Goal: Task Accomplishment & Management: Use online tool/utility

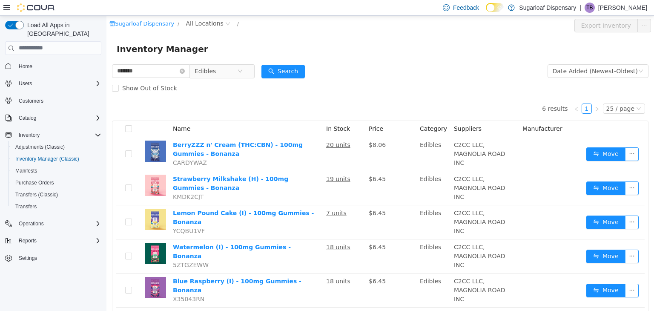
click at [216, 44] on div "Inventory Manager" at bounding box center [380, 49] width 527 height 14
click at [211, 43] on div "Inventory Manager" at bounding box center [380, 49] width 527 height 14
click at [243, 72] on icon "icon: close-circle" at bounding box center [239, 70] width 5 height 5
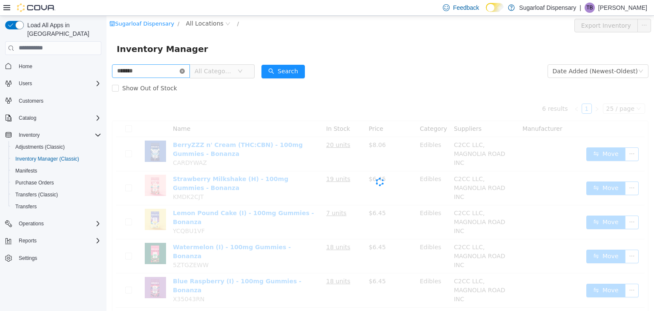
click at [185, 70] on icon "icon: close-circle" at bounding box center [182, 70] width 5 height 5
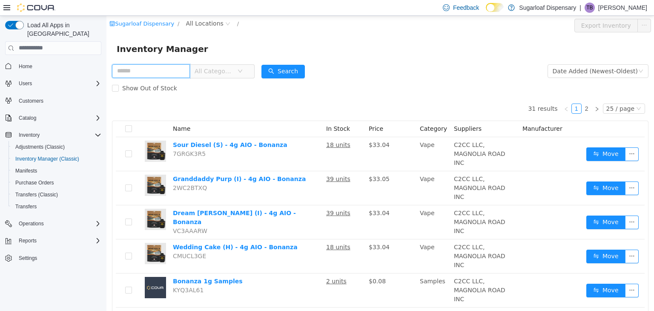
click at [151, 69] on input "text" at bounding box center [151, 71] width 78 height 14
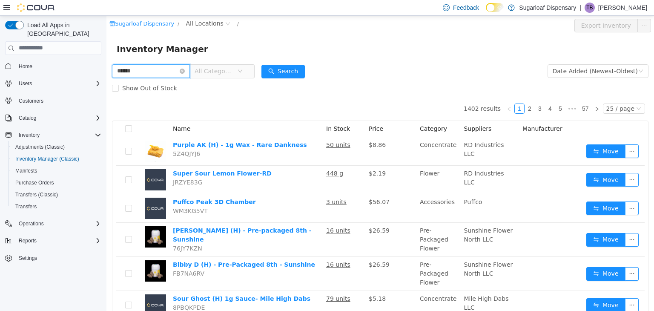
type input "******"
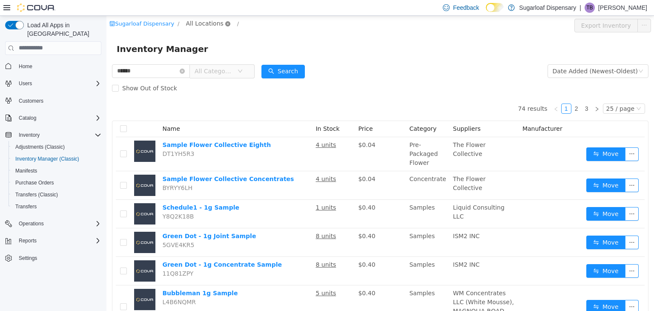
click at [225, 25] on icon "icon: close-circle" at bounding box center [227, 23] width 5 height 5
click at [225, 21] on icon "icon: close-circle" at bounding box center [227, 23] width 5 height 5
click at [205, 22] on span "All Locations" at bounding box center [204, 22] width 37 height 9
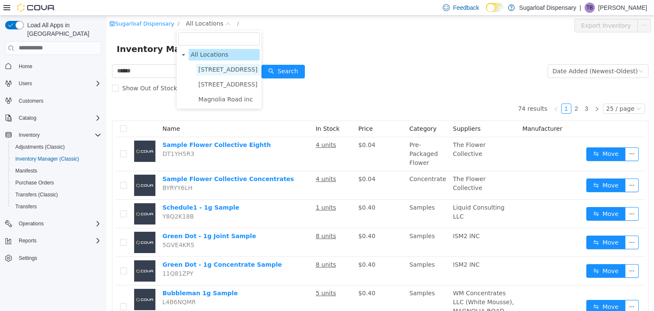
click at [222, 71] on span "[STREET_ADDRESS]" at bounding box center [227, 69] width 59 height 7
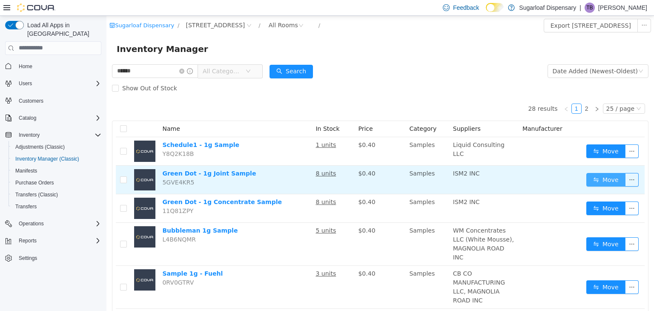
click at [594, 182] on button "Move" at bounding box center [605, 179] width 39 height 14
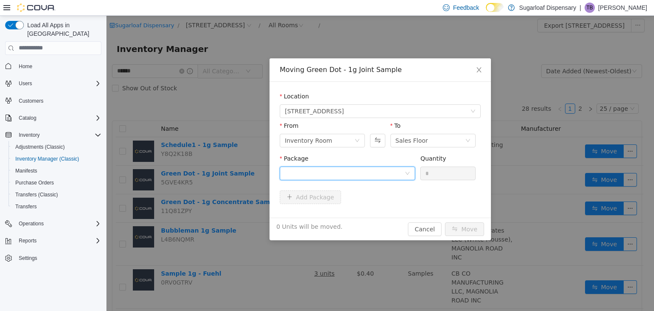
click at [393, 168] on div at bounding box center [345, 172] width 120 height 13
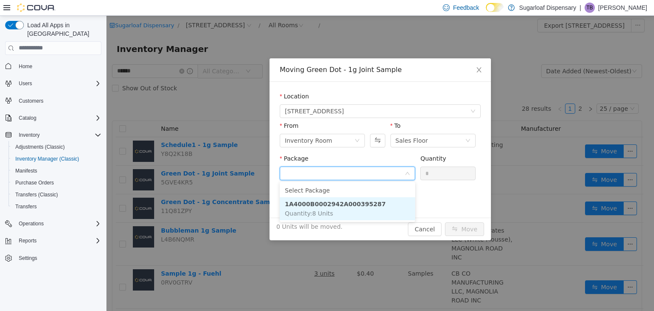
click at [357, 206] on strong "1A4000B0002942A000395287" at bounding box center [335, 203] width 101 height 7
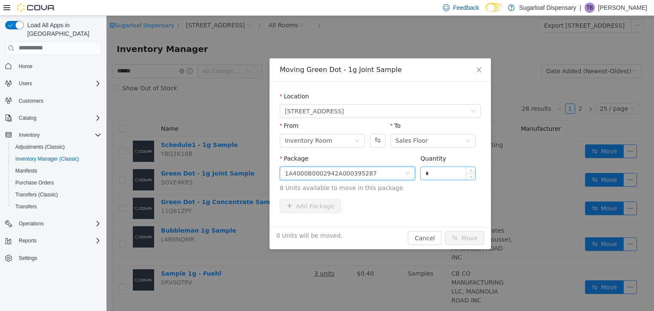
click at [450, 177] on input "*" at bounding box center [447, 172] width 54 height 13
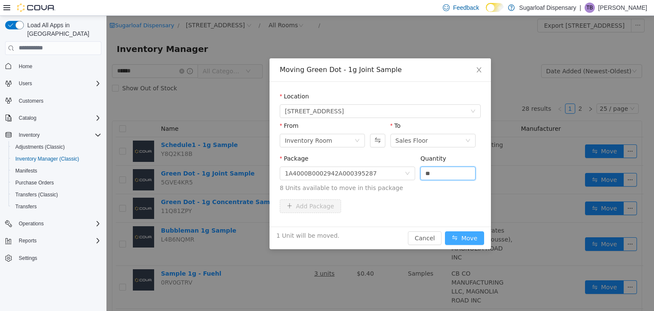
type input "*"
click at [456, 237] on button "Move" at bounding box center [464, 238] width 39 height 14
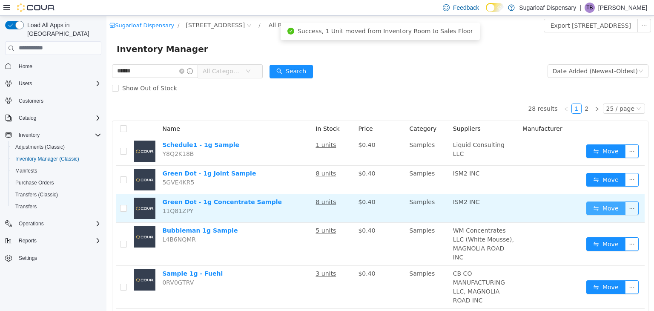
click at [596, 208] on button "Move" at bounding box center [605, 208] width 39 height 14
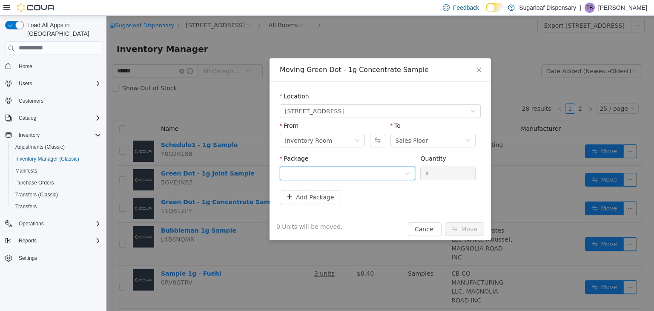
click at [400, 177] on div at bounding box center [345, 172] width 120 height 13
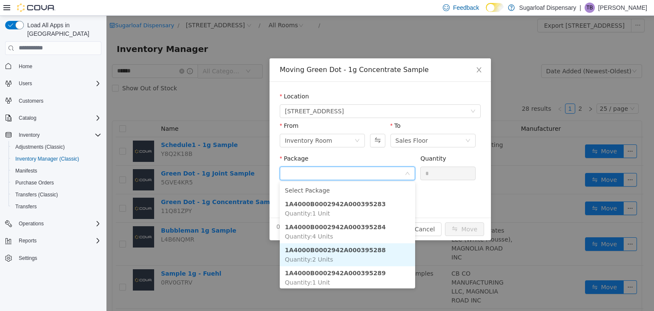
click at [368, 253] on li "1A4000B0002942A000395288 Quantity : 2 Units" at bounding box center [347, 254] width 135 height 23
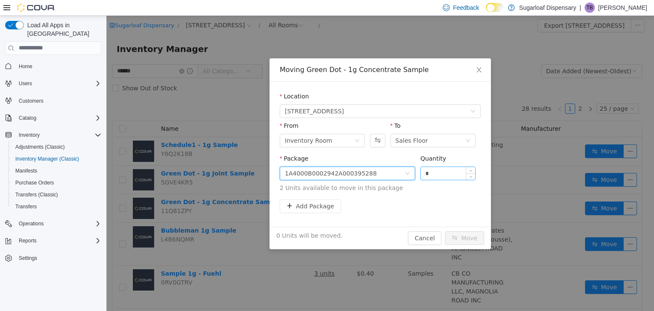
click at [436, 177] on input "*" at bounding box center [447, 172] width 54 height 13
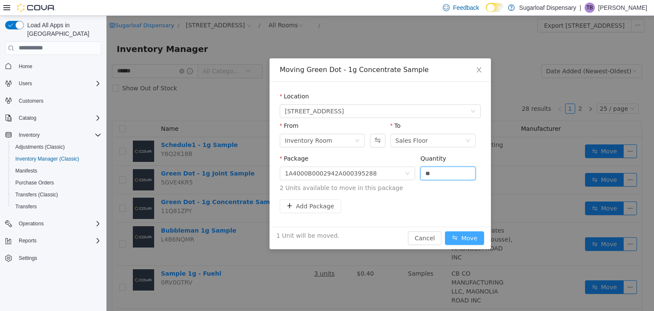
type input "*"
click at [466, 234] on button "Move" at bounding box center [464, 238] width 39 height 14
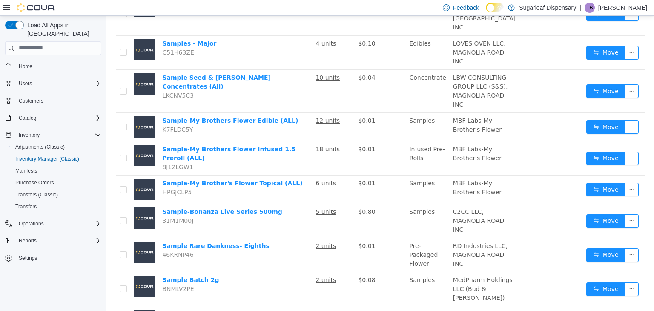
scroll to position [452, 0]
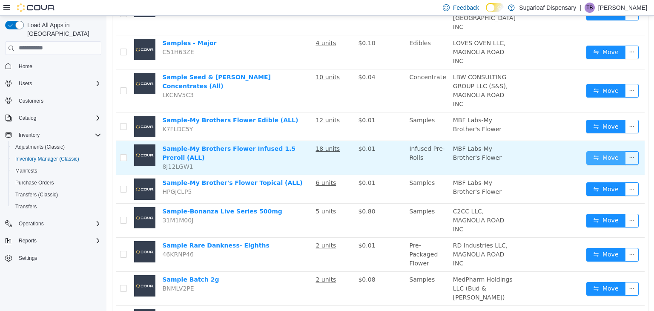
click at [595, 163] on button "Move" at bounding box center [605, 158] width 39 height 14
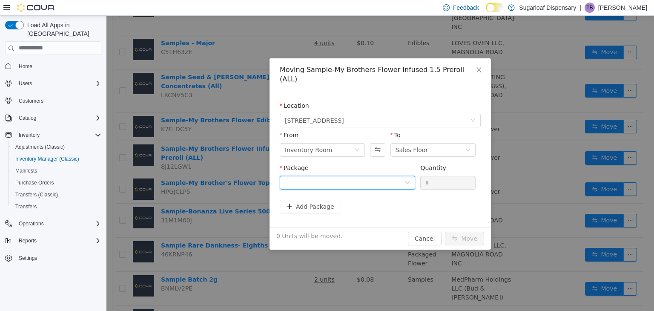
click at [407, 175] on div at bounding box center [347, 182] width 135 height 14
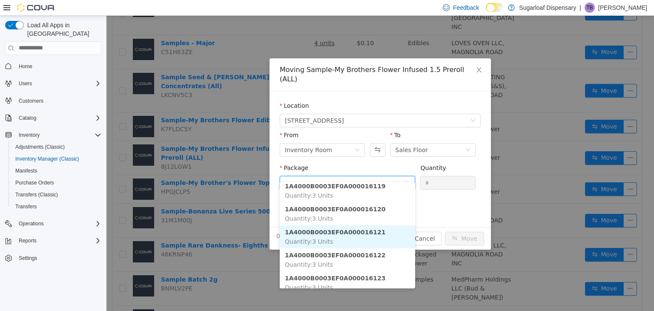
scroll to position [46, 0]
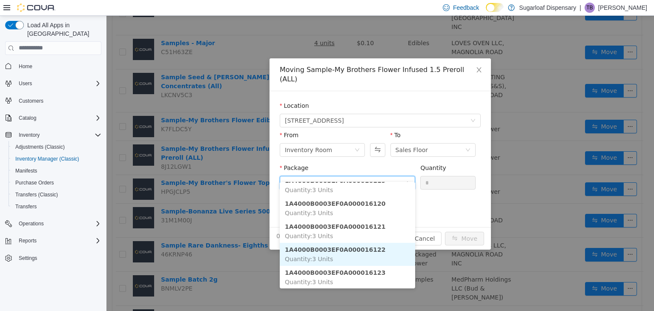
click at [357, 248] on strong "1A4000B0003EF0A000016122" at bounding box center [335, 249] width 101 height 7
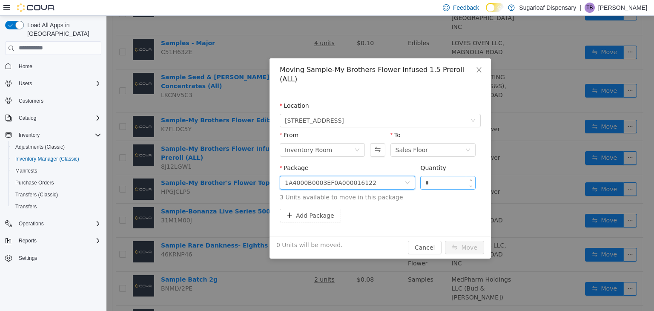
click at [445, 176] on input "*" at bounding box center [447, 182] width 54 height 13
type input "*"
click at [452, 240] on button "Move" at bounding box center [464, 247] width 39 height 14
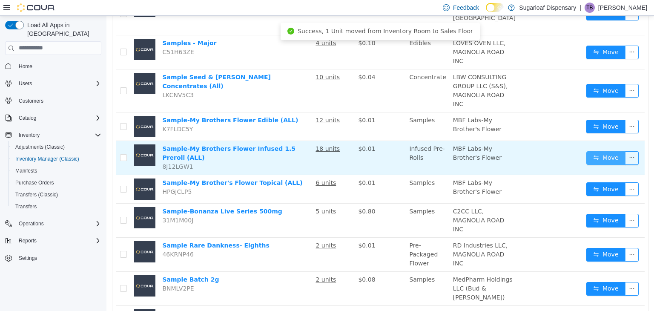
click at [600, 161] on button "Move" at bounding box center [605, 158] width 39 height 14
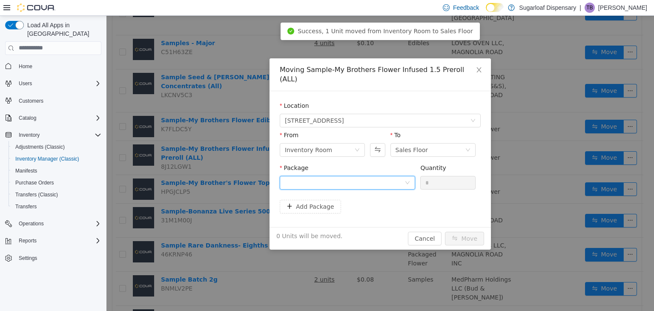
click at [402, 176] on div at bounding box center [345, 182] width 120 height 13
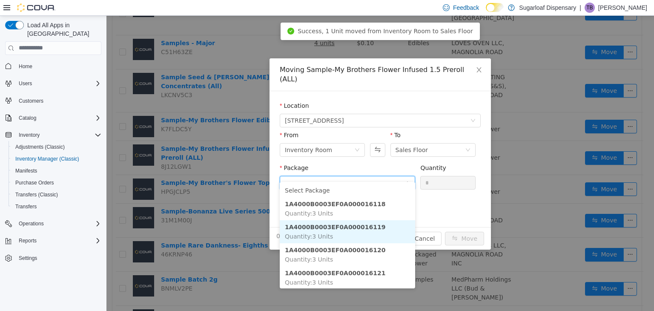
click at [348, 226] on strong "1A4000B0003EF0A000016119" at bounding box center [335, 226] width 101 height 7
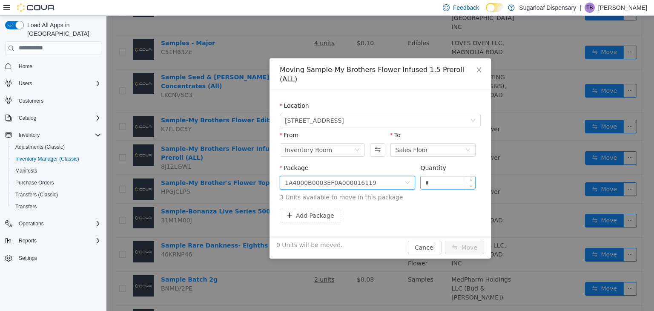
click at [440, 176] on input "*" at bounding box center [447, 182] width 54 height 13
type input "*"
click at [472, 240] on button "Move" at bounding box center [464, 247] width 39 height 14
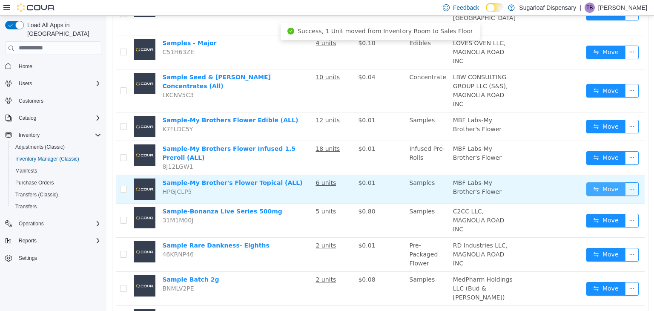
click at [598, 193] on button "Move" at bounding box center [605, 189] width 39 height 14
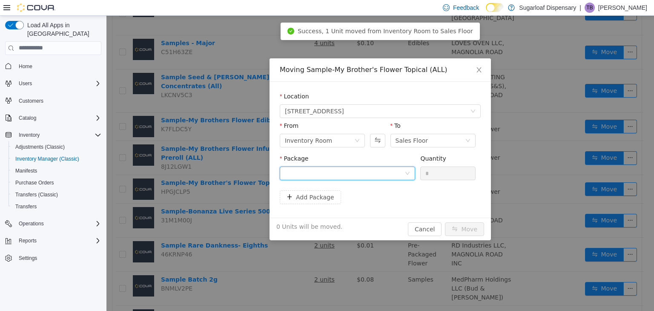
click at [404, 168] on div at bounding box center [345, 172] width 120 height 13
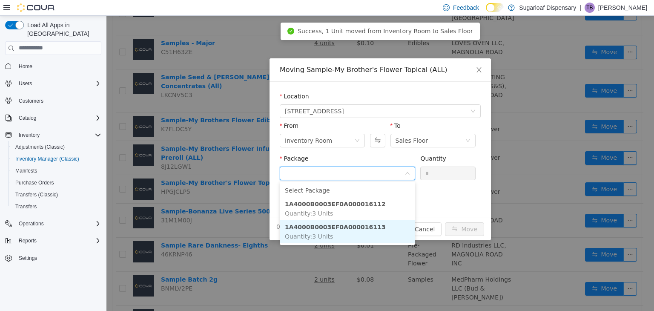
click at [366, 231] on li "1A4000B0003EF0A000016113 Quantity : 3 Units" at bounding box center [347, 231] width 135 height 23
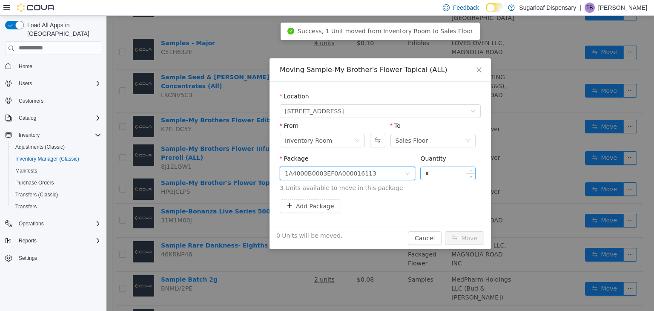
click at [448, 171] on input "*" at bounding box center [447, 172] width 54 height 13
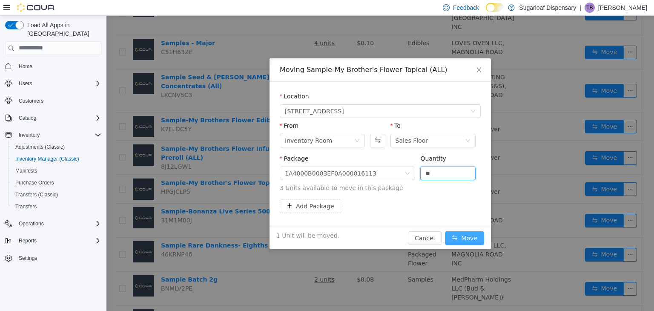
type input "*"
click at [465, 240] on button "Move" at bounding box center [464, 238] width 39 height 14
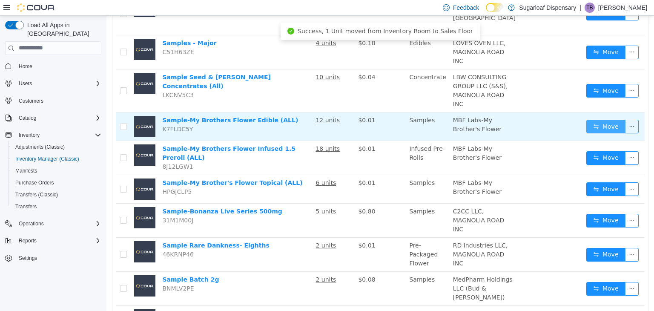
click at [586, 130] on button "Move" at bounding box center [605, 126] width 39 height 14
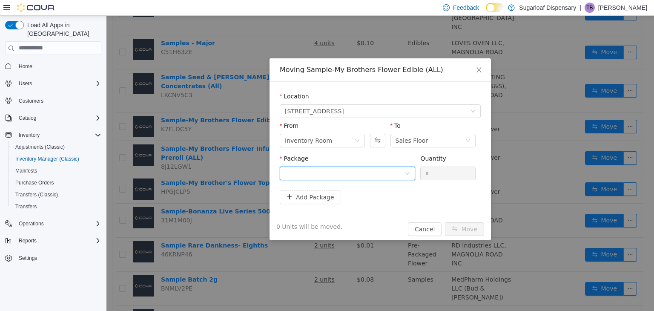
click at [369, 172] on div at bounding box center [345, 172] width 120 height 13
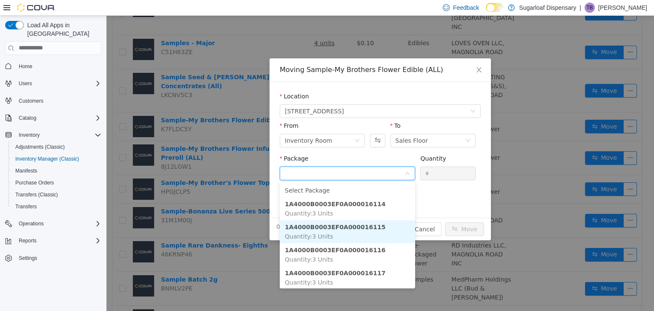
click at [361, 228] on strong "1A4000B0003EF0A000016115" at bounding box center [335, 226] width 101 height 7
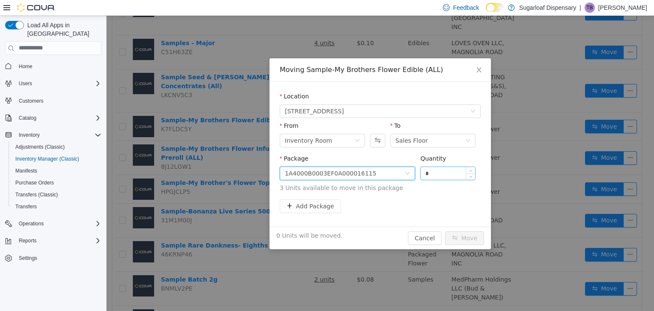
click at [442, 176] on input "*" at bounding box center [447, 172] width 54 height 13
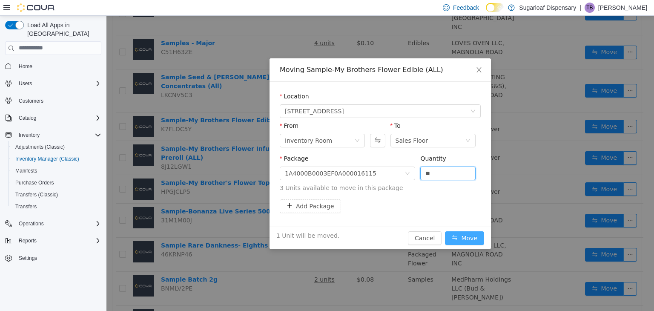
type input "*"
click at [462, 240] on button "Move" at bounding box center [464, 238] width 39 height 14
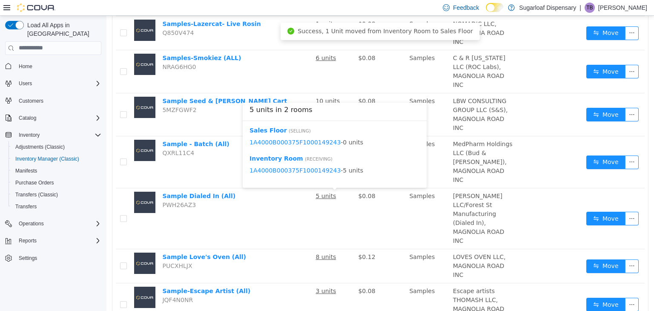
scroll to position [782, 0]
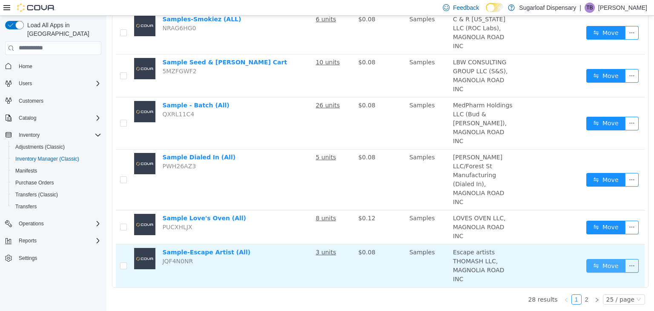
click at [599, 265] on button "Move" at bounding box center [605, 265] width 39 height 14
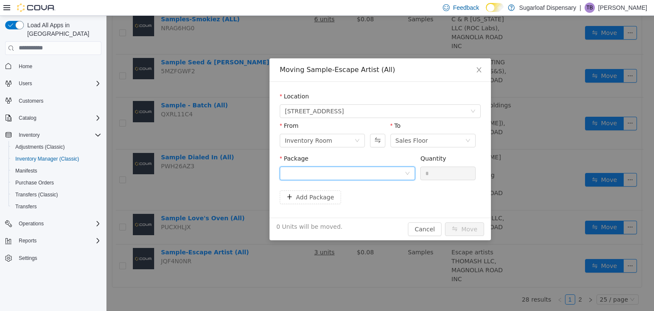
click at [399, 174] on div at bounding box center [345, 172] width 120 height 13
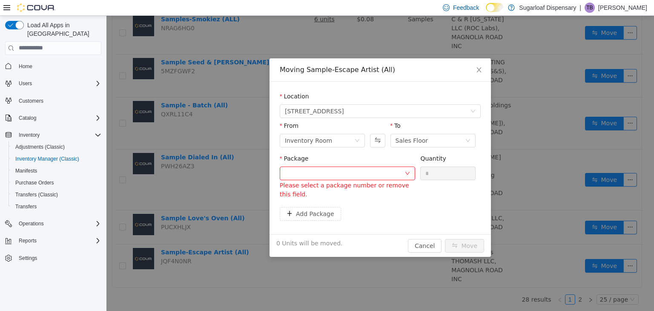
click at [156, 197] on div "Moving Sample-Escape Artist (All) Location [STREET_ADDRESS] From Inventory Room…" at bounding box center [379, 162] width 547 height 295
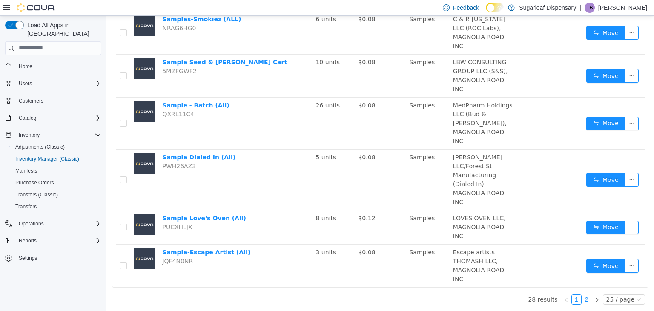
click at [582, 302] on link "2" at bounding box center [586, 298] width 9 height 9
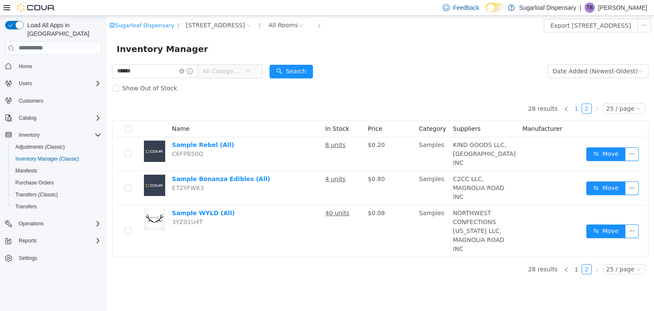
click at [578, 108] on link "1" at bounding box center [575, 107] width 9 height 9
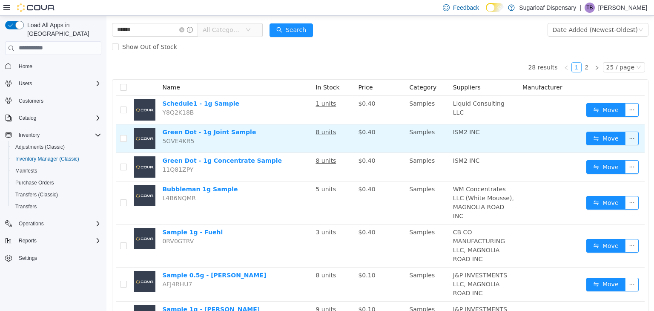
scroll to position [41, 0]
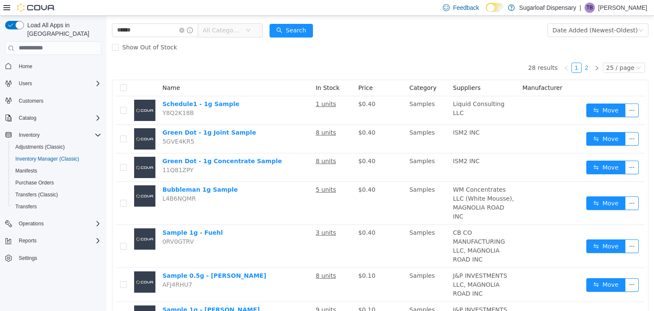
click at [585, 69] on link "2" at bounding box center [586, 67] width 9 height 9
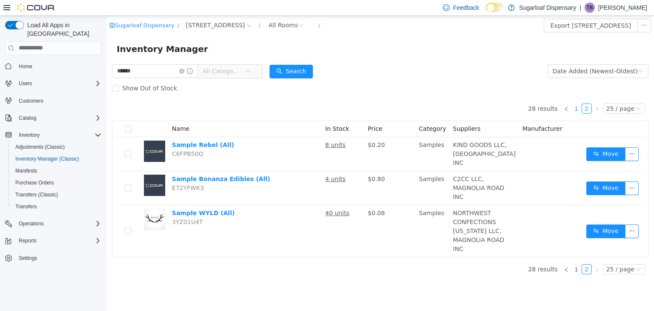
click at [580, 109] on link "1" at bounding box center [575, 107] width 9 height 9
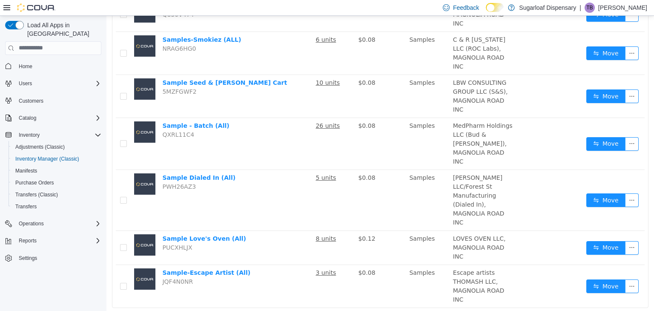
scroll to position [782, 0]
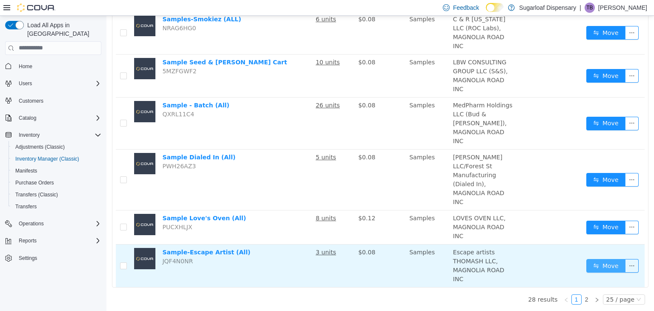
click at [601, 261] on button "Move" at bounding box center [605, 265] width 39 height 14
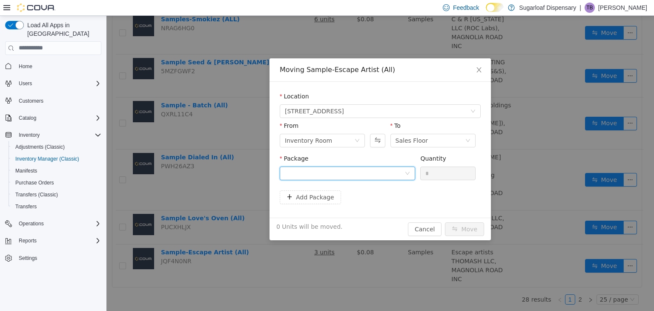
click at [399, 173] on div at bounding box center [345, 172] width 120 height 13
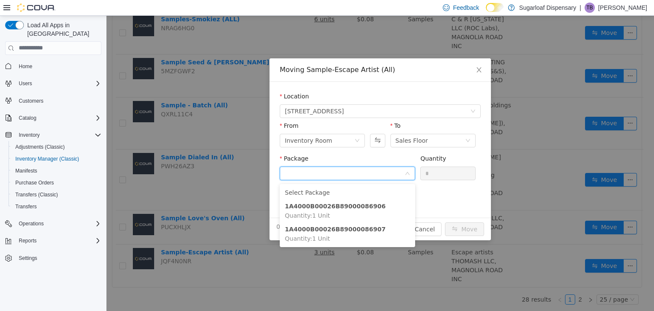
click at [440, 197] on form "Location [STREET_ADDRESS] From Inventory Room To Sales Floor Package Quantity *…" at bounding box center [380, 148] width 201 height 115
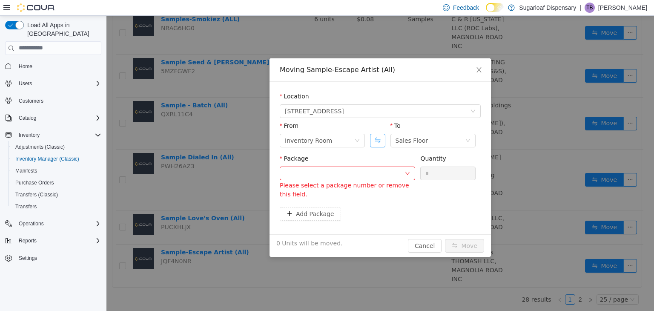
click at [376, 136] on button "Swap" at bounding box center [377, 140] width 15 height 14
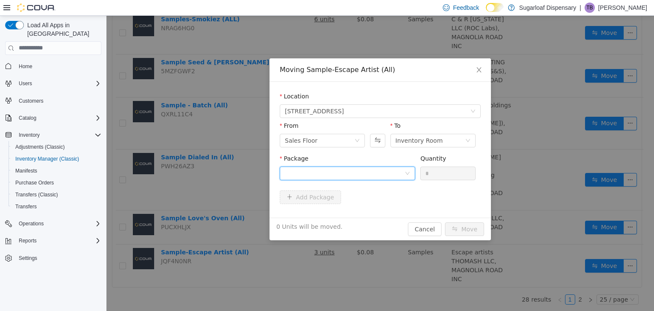
click at [397, 173] on div at bounding box center [345, 172] width 120 height 13
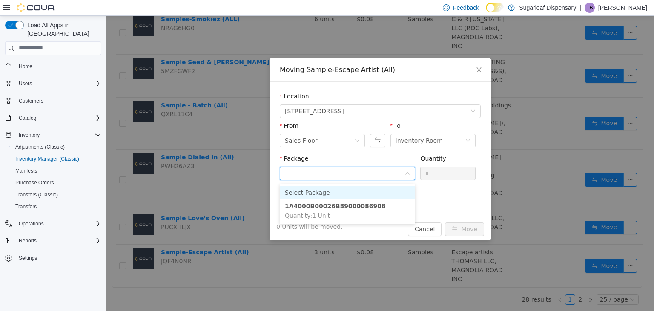
click at [397, 173] on input "Package" at bounding box center [345, 173] width 120 height 13
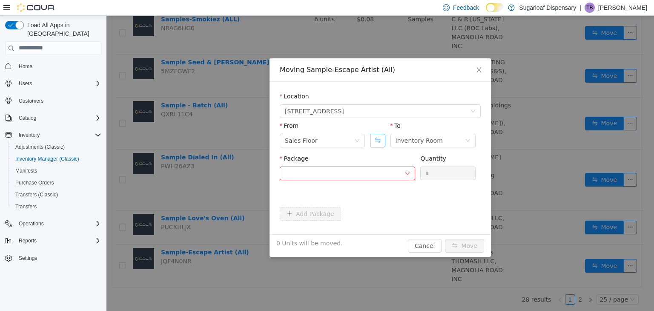
click at [375, 138] on button "Swap" at bounding box center [377, 140] width 15 height 14
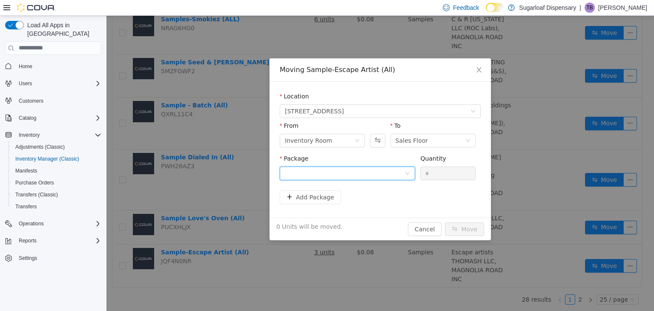
click at [377, 170] on div at bounding box center [345, 172] width 120 height 13
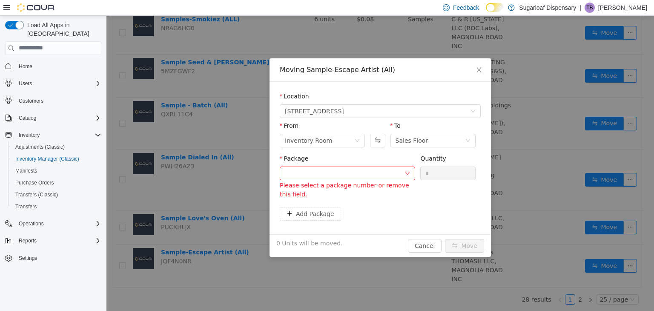
click at [459, 201] on form "Location [STREET_ADDRESS] From Inventory Room To Sales Floor Package Please sel…" at bounding box center [380, 157] width 201 height 132
click at [479, 70] on icon "icon: close" at bounding box center [478, 69] width 7 height 7
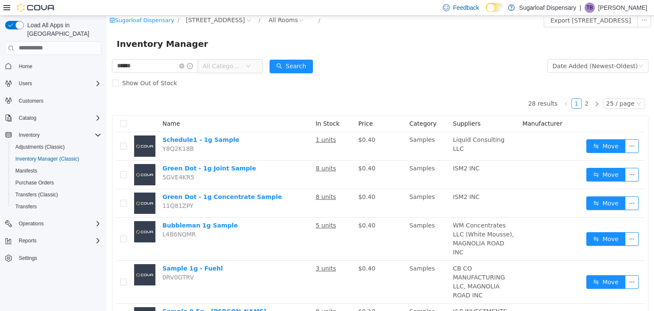
scroll to position [0, 0]
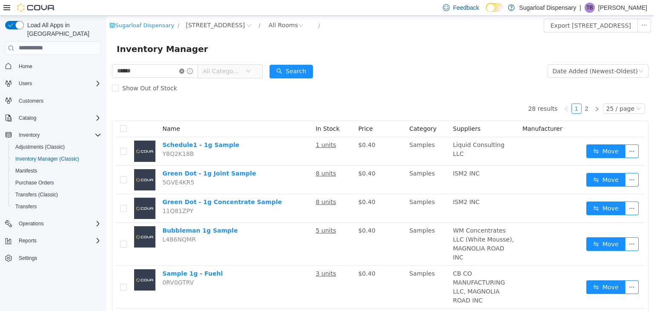
click at [184, 72] on icon "icon: close-circle" at bounding box center [181, 70] width 5 height 5
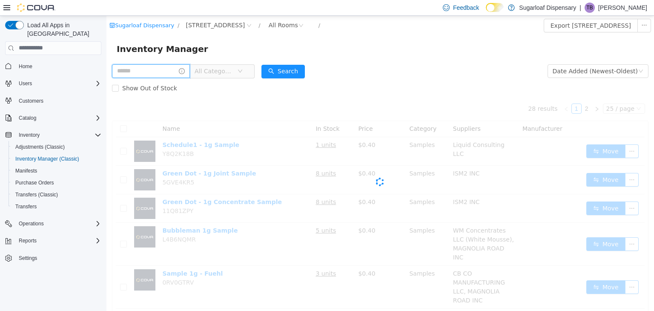
click at [171, 73] on input "text" at bounding box center [151, 71] width 78 height 14
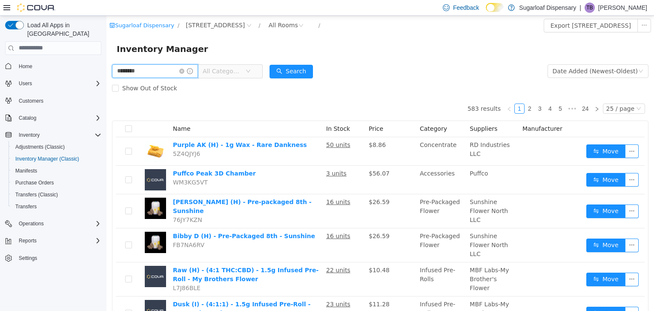
type input "********"
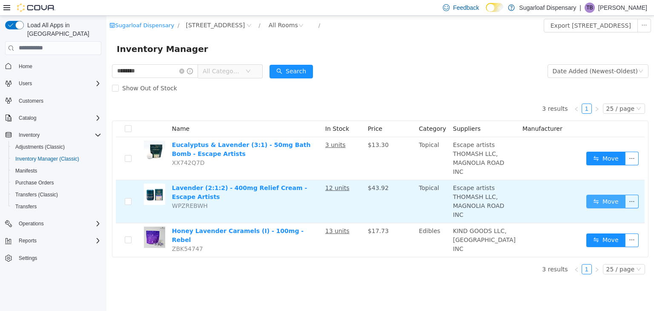
click at [614, 194] on button "Move" at bounding box center [605, 201] width 39 height 14
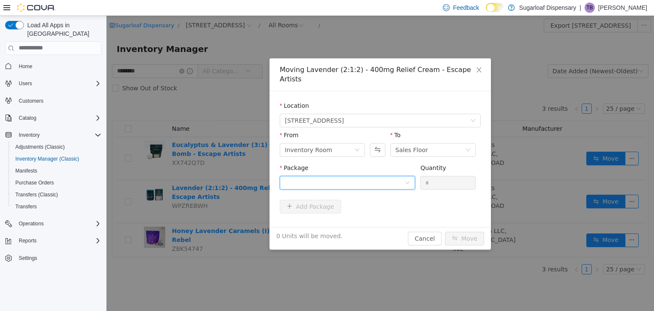
click at [408, 180] on icon "icon: down" at bounding box center [407, 182] width 5 height 5
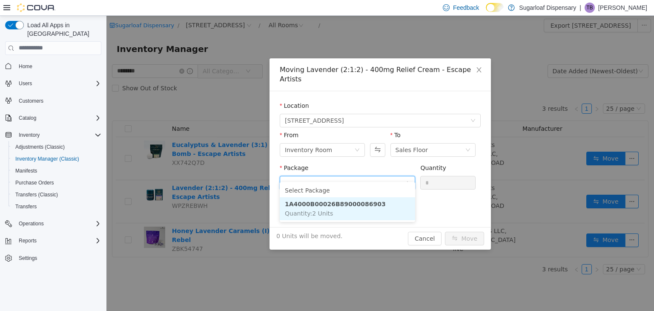
click at [368, 203] on li "1A4000B00026B89000086903 Quantity : 2 Units" at bounding box center [347, 208] width 135 height 23
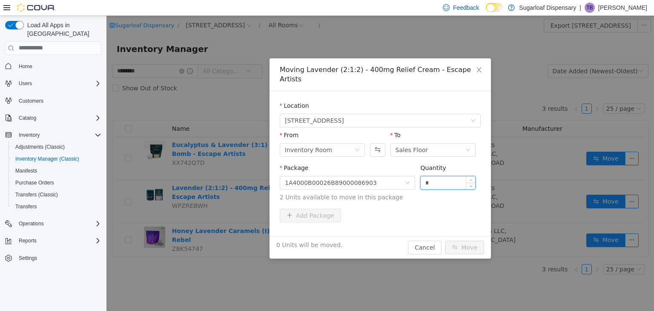
click at [434, 176] on input "*" at bounding box center [447, 182] width 54 height 13
type input "*"
click at [464, 240] on button "Move" at bounding box center [464, 247] width 39 height 14
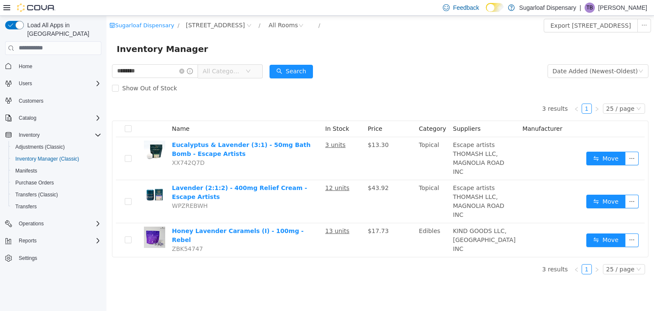
click at [208, 100] on div "3 results 1 25 / page Name In Stock Price Category Suppliers Manufacturer Eucal…" at bounding box center [380, 176] width 536 height 160
click at [184, 70] on icon "icon: close-circle" at bounding box center [181, 70] width 5 height 5
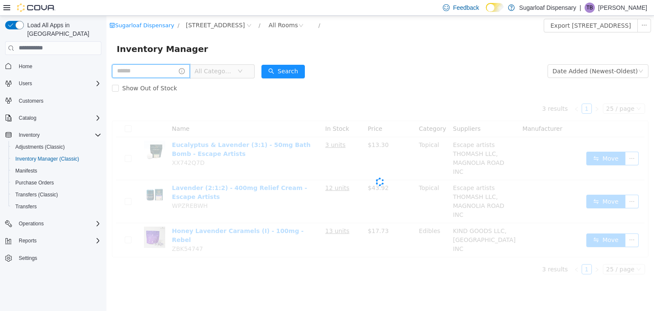
click at [166, 72] on input "text" at bounding box center [151, 71] width 78 height 14
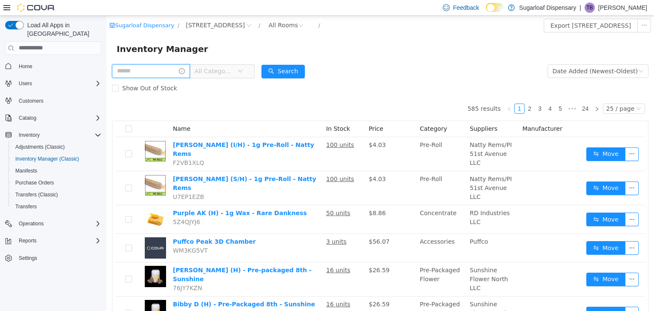
type input "******"
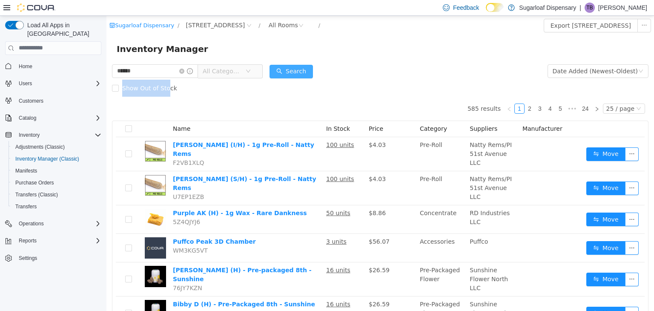
drag, startPoint x: 163, startPoint y: 88, endPoint x: 283, endPoint y: 74, distance: 120.0
click at [283, 74] on form "****** All Categories Date Added (Newest-Oldest) Search Show Out of Stock" at bounding box center [380, 79] width 536 height 34
click at [297, 71] on button "Search" at bounding box center [290, 71] width 43 height 14
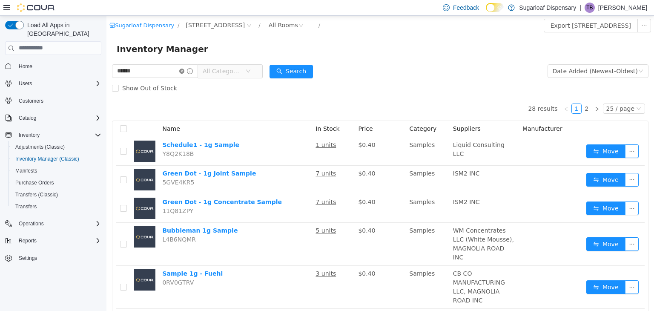
click at [184, 71] on icon "icon: close-circle" at bounding box center [181, 70] width 5 height 5
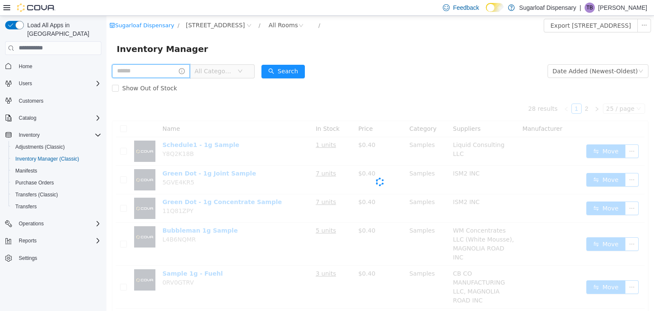
click at [147, 74] on input "text" at bounding box center [151, 71] width 78 height 14
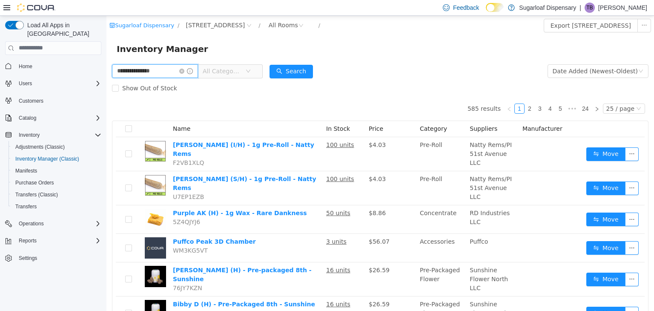
type input "**********"
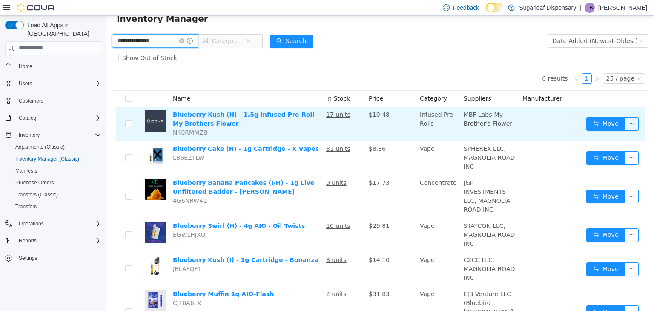
scroll to position [31, 0]
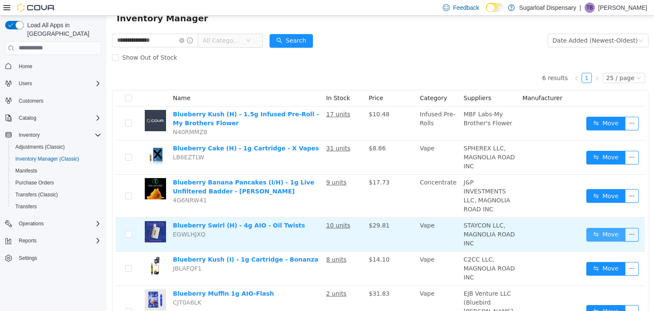
click at [587, 227] on button "Move" at bounding box center [605, 234] width 39 height 14
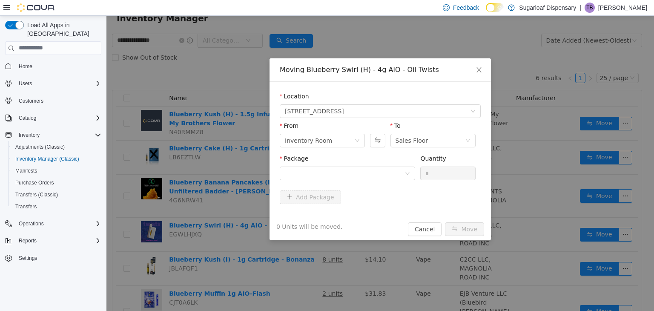
click at [403, 181] on div "Package" at bounding box center [347, 168] width 135 height 29
click at [403, 180] on div "Package" at bounding box center [347, 168] width 135 height 29
click at [400, 173] on div at bounding box center [345, 172] width 120 height 13
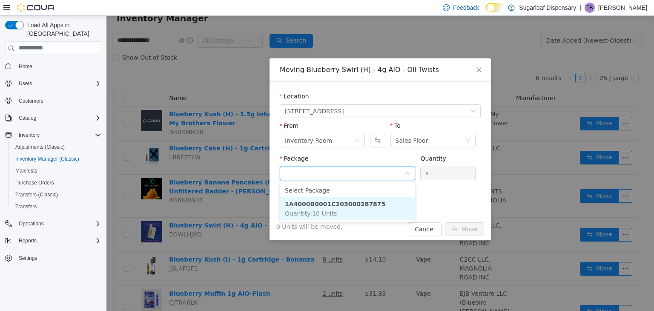
click at [373, 206] on li "1A4000B0001C203000287875 Quantity : 10 Units" at bounding box center [347, 208] width 135 height 23
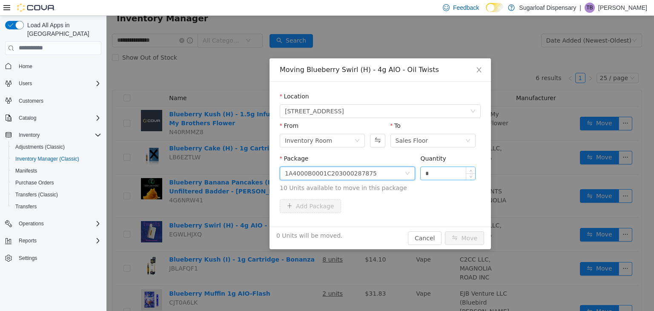
click at [448, 177] on input "*" at bounding box center [447, 172] width 54 height 13
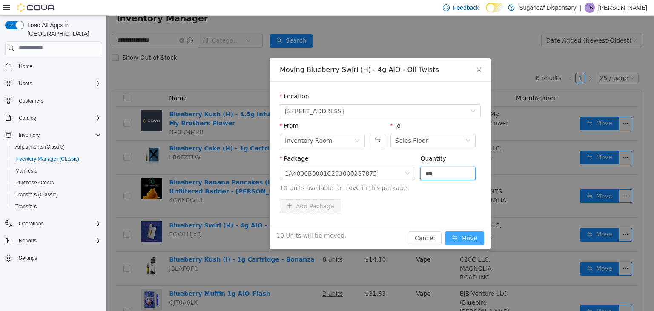
type input "**"
click at [460, 238] on button "Move" at bounding box center [464, 238] width 39 height 14
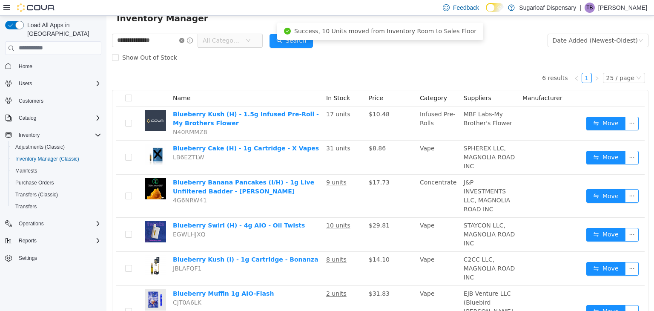
click at [184, 40] on icon "icon: close-circle" at bounding box center [181, 39] width 5 height 5
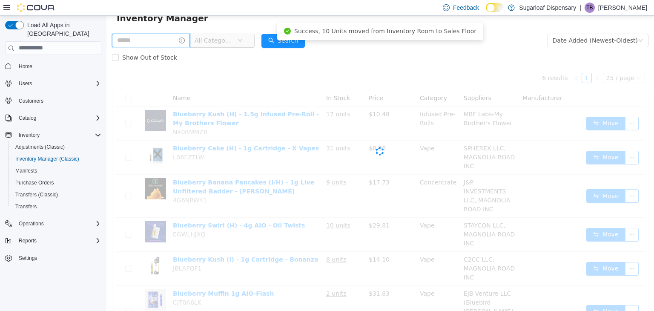
click at [155, 40] on input "text" at bounding box center [151, 40] width 78 height 14
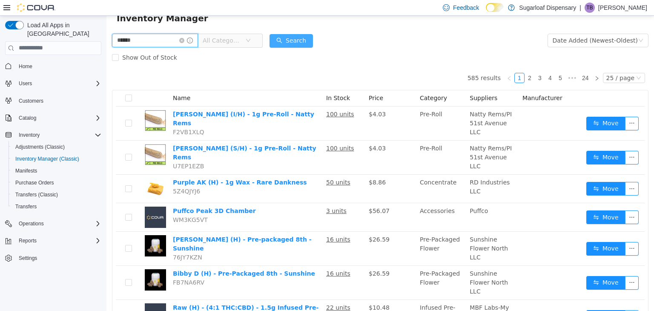
type input "******"
click at [293, 39] on button "Search" at bounding box center [290, 41] width 43 height 14
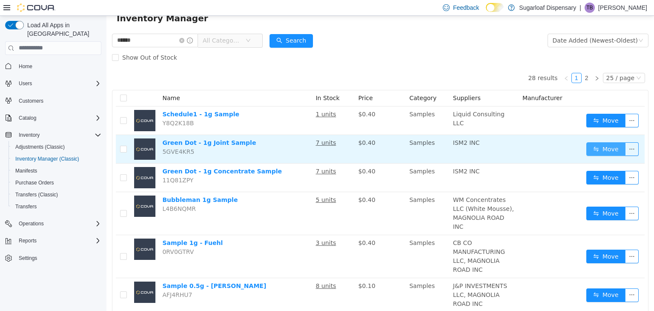
click at [592, 146] on button "Move" at bounding box center [605, 149] width 39 height 14
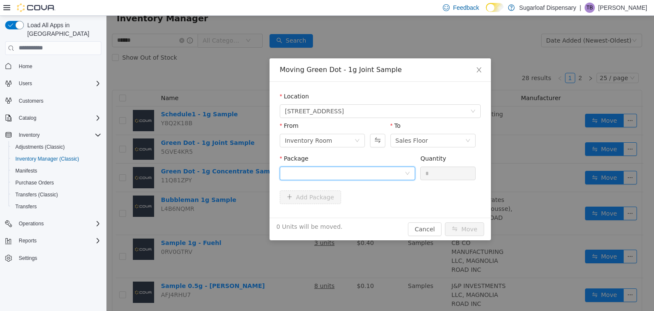
click at [375, 169] on div at bounding box center [345, 172] width 120 height 13
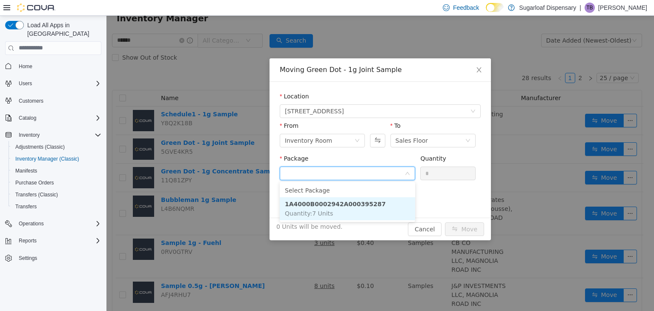
click at [332, 209] on li "1A4000B0002942A000395287 Quantity : 7 Units" at bounding box center [347, 208] width 135 height 23
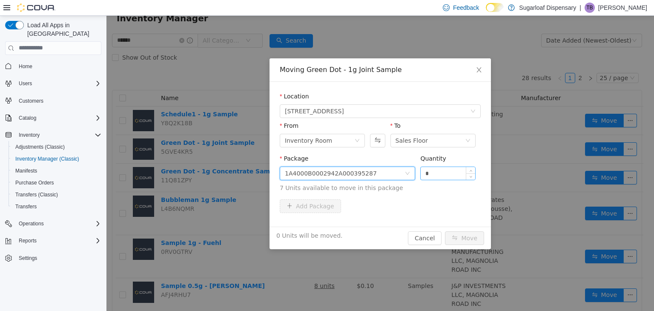
click at [436, 169] on input "*" at bounding box center [447, 172] width 54 height 13
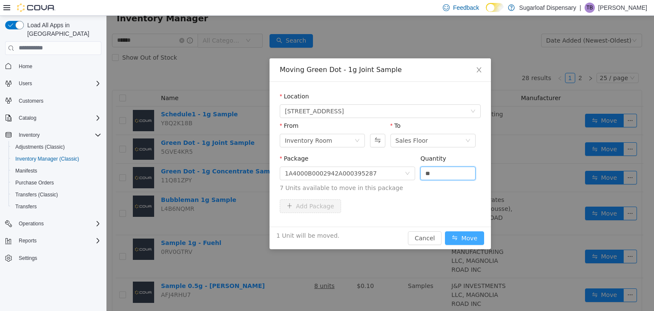
type input "*"
click at [453, 238] on button "Move" at bounding box center [464, 238] width 39 height 14
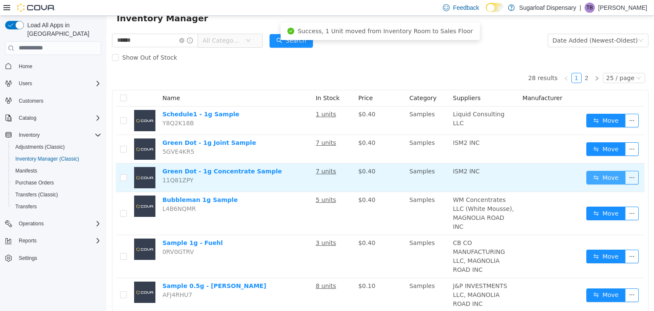
click at [599, 172] on button "Move" at bounding box center [605, 177] width 39 height 14
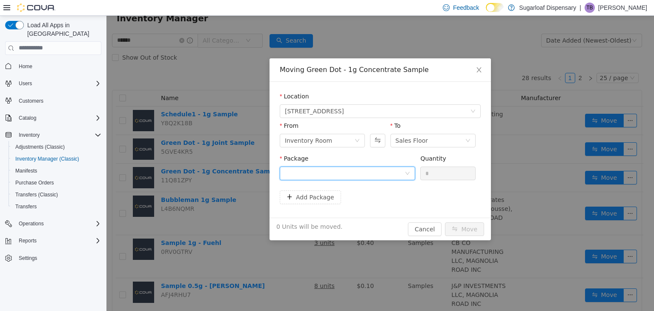
click at [403, 173] on div at bounding box center [345, 172] width 120 height 13
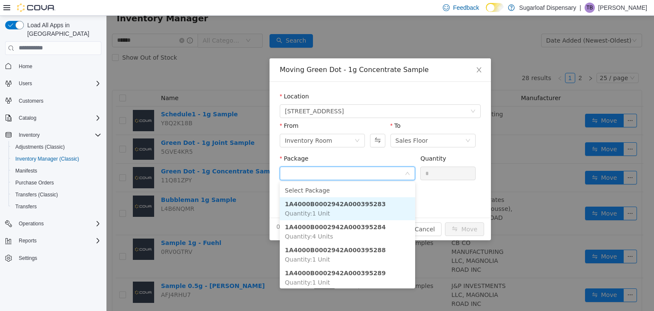
click at [357, 207] on strong "1A4000B0002942A000395283" at bounding box center [335, 203] width 101 height 7
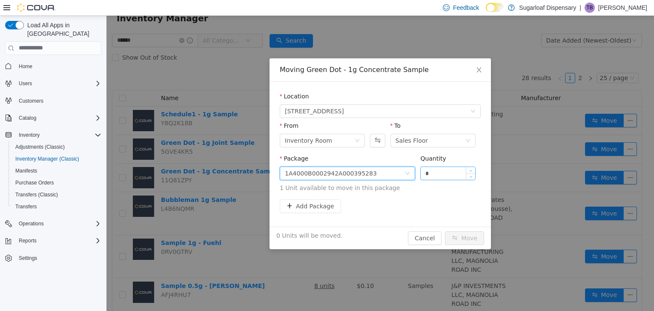
click at [435, 171] on input "*" at bounding box center [447, 172] width 54 height 13
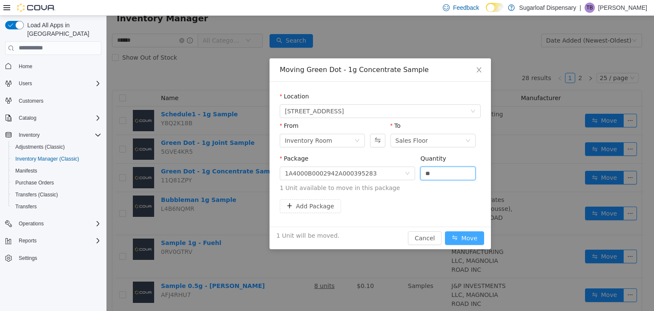
type input "*"
click at [460, 236] on button "Move" at bounding box center [464, 238] width 39 height 14
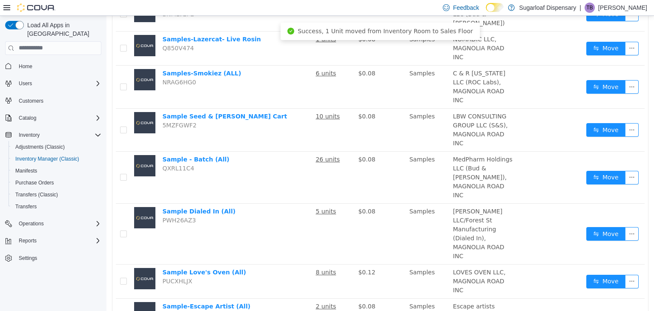
scroll to position [782, 0]
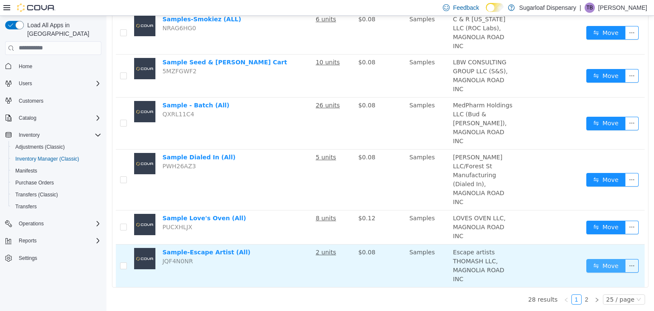
click at [600, 263] on button "Move" at bounding box center [605, 265] width 39 height 14
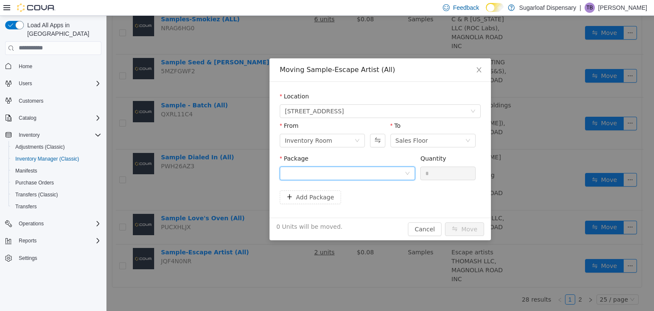
click at [407, 171] on icon "icon: down" at bounding box center [407, 172] width 5 height 5
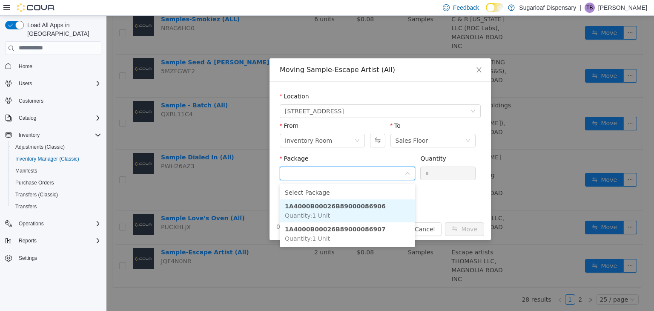
click at [374, 200] on li "1A4000B00026B89000086906 Quantity : 1 Unit" at bounding box center [347, 210] width 135 height 23
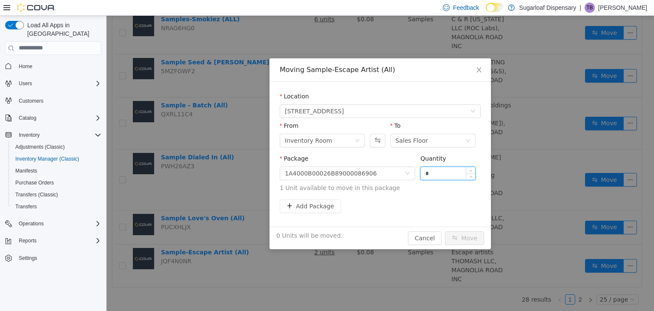
click at [435, 171] on input "*" at bounding box center [447, 172] width 54 height 13
type input "*"
click at [460, 237] on button "Move" at bounding box center [464, 238] width 39 height 14
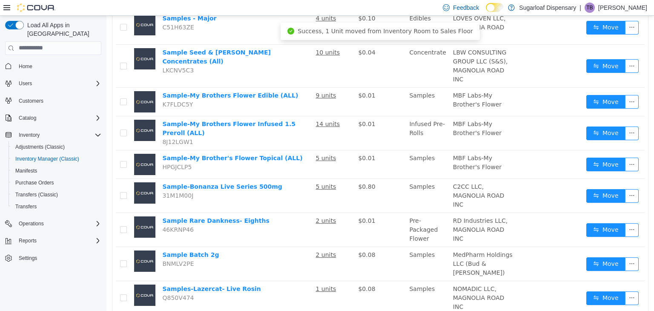
scroll to position [475, 0]
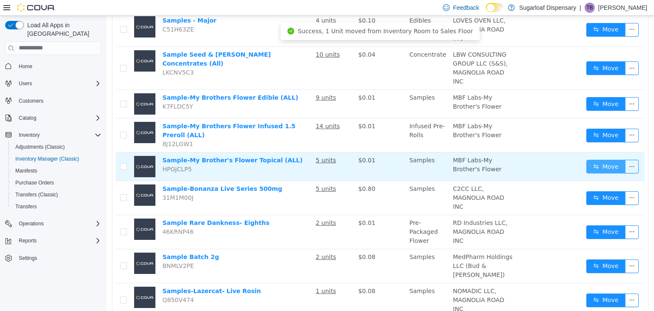
click at [591, 166] on button "Move" at bounding box center [605, 166] width 39 height 14
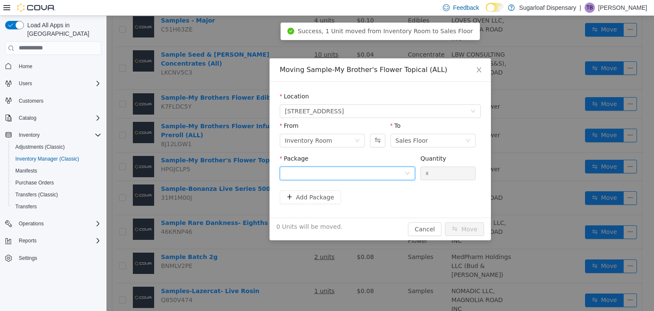
click at [388, 169] on div at bounding box center [345, 172] width 120 height 13
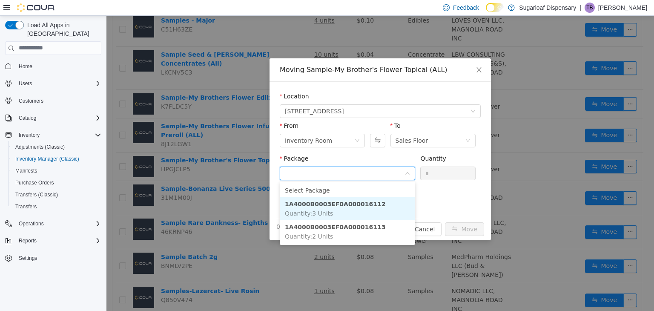
click at [362, 209] on li "1A4000B0003EF0A000016112 Quantity : 3 Units" at bounding box center [347, 208] width 135 height 23
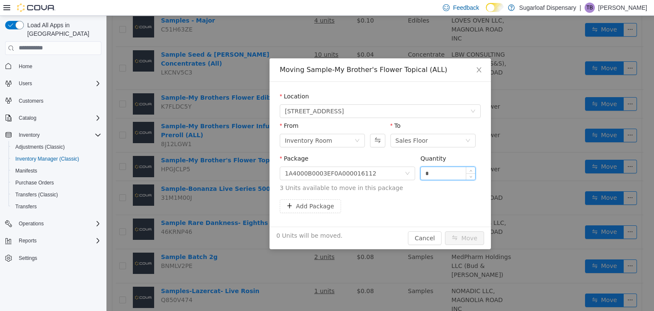
click at [445, 173] on input "*" at bounding box center [447, 172] width 54 height 13
type input "*"
click at [455, 242] on button "Move" at bounding box center [464, 238] width 39 height 14
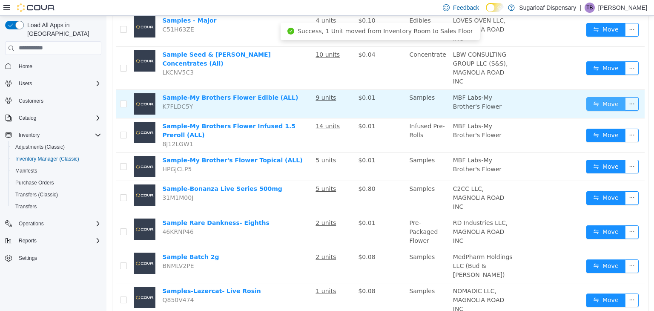
click at [605, 108] on button "Move" at bounding box center [605, 104] width 39 height 14
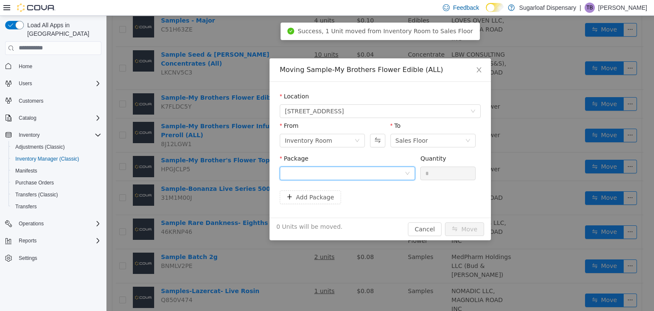
click at [390, 173] on div at bounding box center [345, 172] width 120 height 13
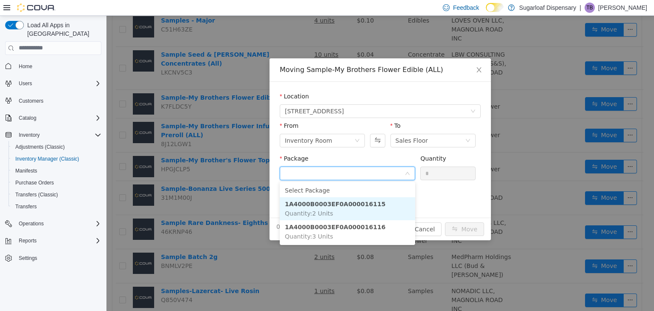
click at [389, 208] on li "1A4000B0003EF0A000016115 Quantity : 2 Units" at bounding box center [347, 208] width 135 height 23
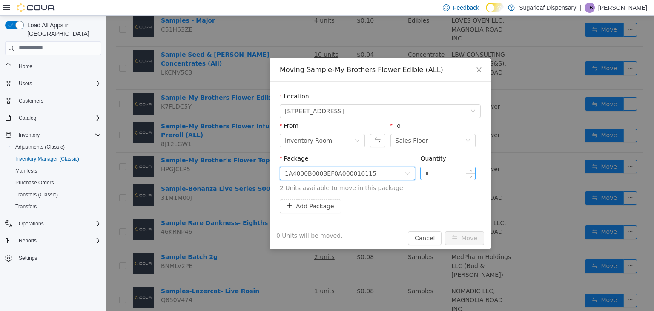
click at [441, 173] on input "*" at bounding box center [447, 172] width 54 height 13
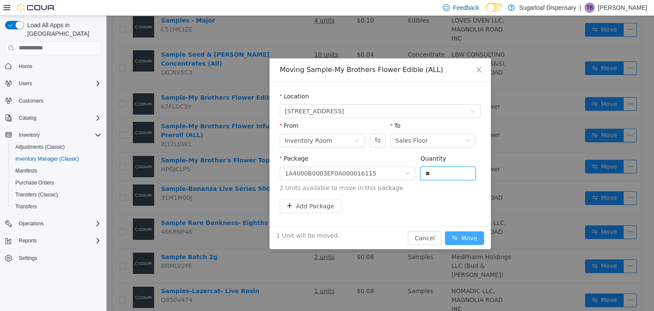
type input "*"
click at [470, 240] on button "Move" at bounding box center [464, 238] width 39 height 14
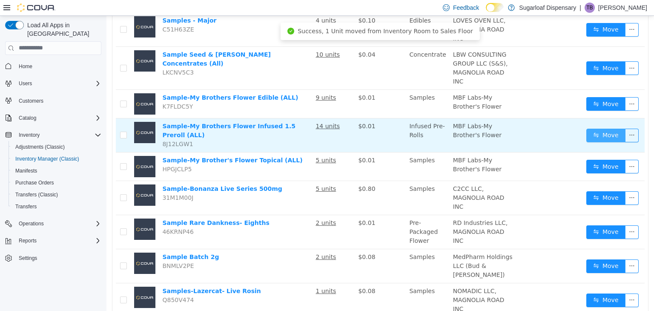
click at [589, 137] on button "Move" at bounding box center [605, 135] width 39 height 14
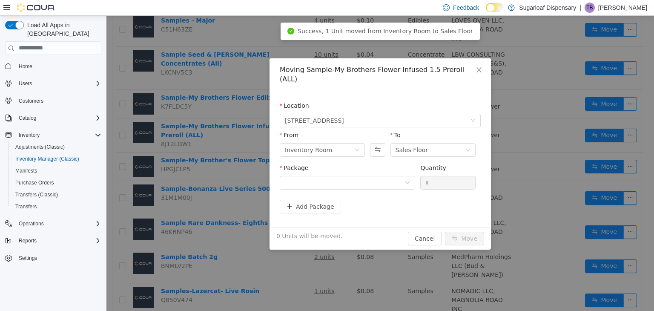
click at [381, 180] on div "Package" at bounding box center [347, 177] width 135 height 29
click at [399, 176] on div at bounding box center [345, 182] width 120 height 13
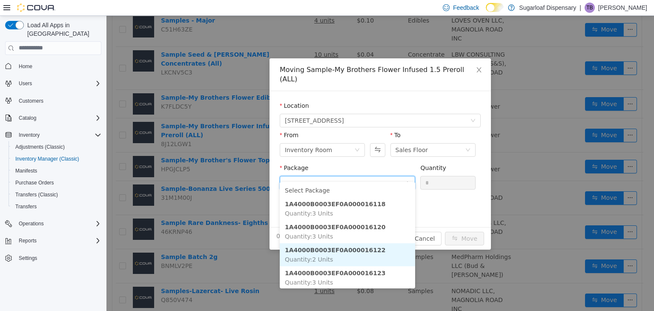
click at [354, 257] on li "1A4000B0003EF0A000016122 Quantity : 2 Units" at bounding box center [347, 254] width 135 height 23
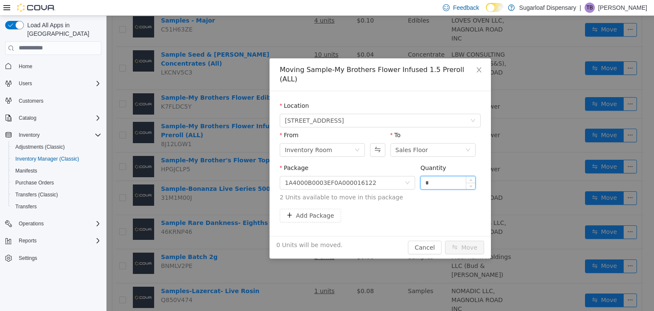
click at [436, 176] on input "*" at bounding box center [447, 182] width 54 height 13
type input "*"
click at [465, 243] on button "Move" at bounding box center [464, 247] width 39 height 14
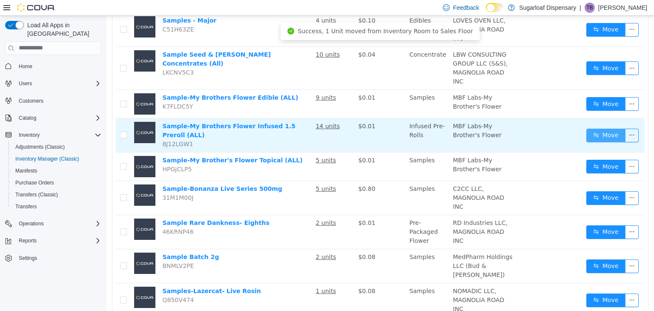
click at [595, 142] on button "Move" at bounding box center [605, 135] width 39 height 14
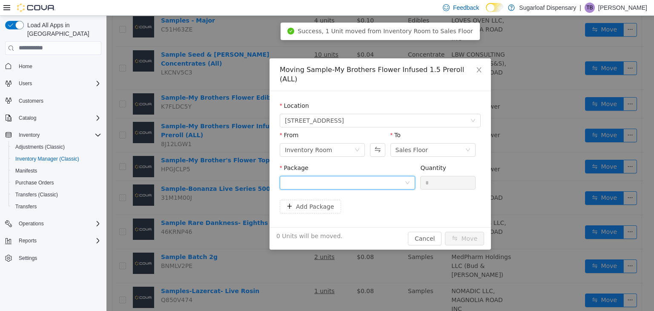
click at [374, 176] on div at bounding box center [345, 182] width 120 height 13
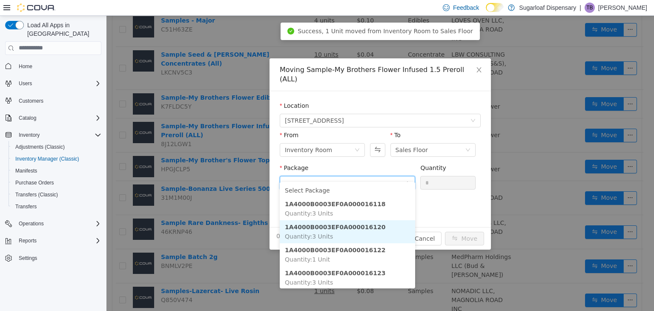
click at [364, 227] on strong "1A4000B0003EF0A000016120" at bounding box center [335, 226] width 101 height 7
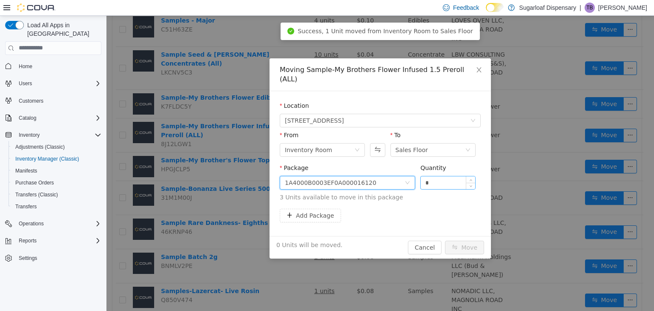
click at [446, 176] on input "*" at bounding box center [447, 182] width 54 height 13
type input "*"
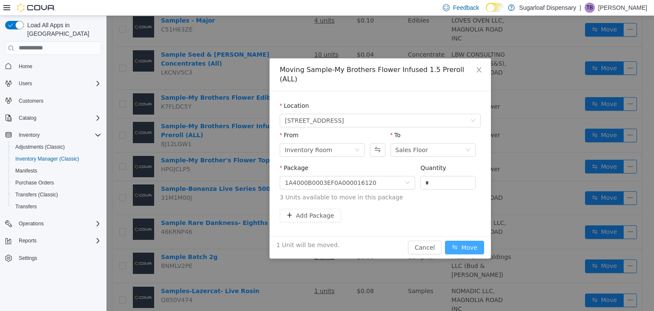
click at [460, 240] on button "Move" at bounding box center [464, 247] width 39 height 14
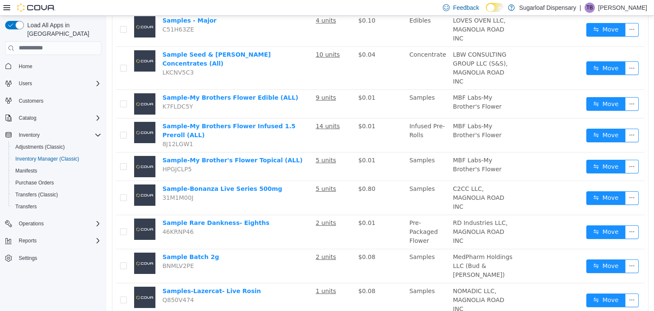
click at [109, 25] on div "****** All Categories Date Added (Newest-Oldest) Search Show Out of Stock 28 re…" at bounding box center [379, 101] width 547 height 1029
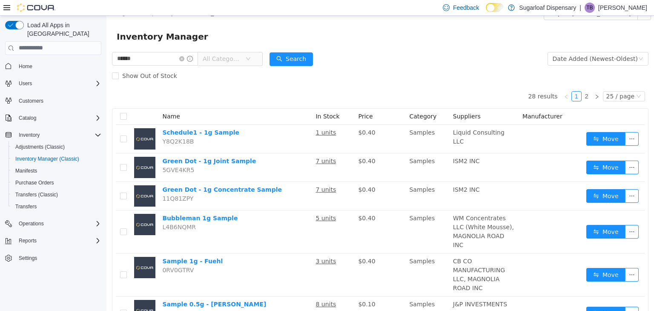
scroll to position [0, 0]
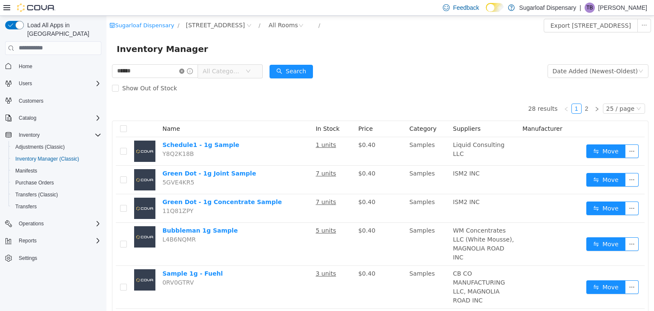
click at [184, 68] on icon "icon: close-circle" at bounding box center [181, 70] width 5 height 5
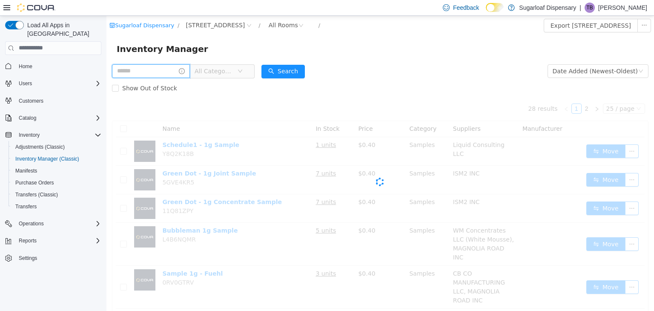
click at [173, 69] on input "text" at bounding box center [151, 71] width 78 height 14
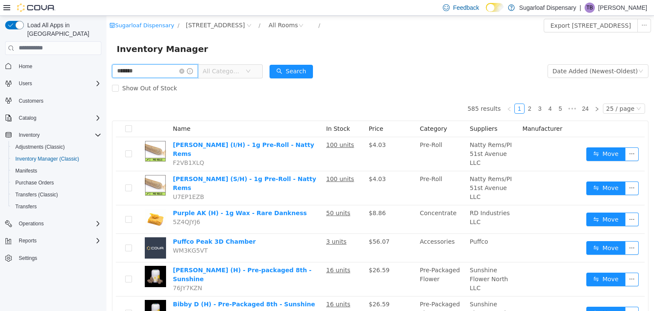
type input "*******"
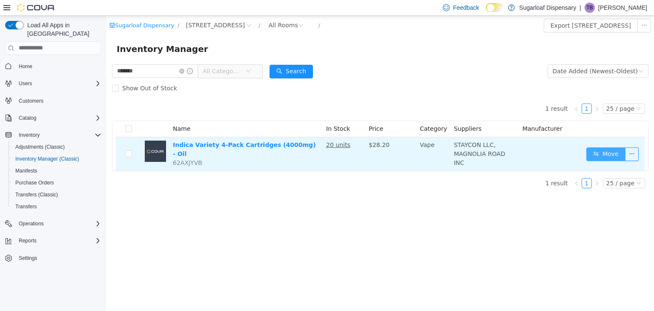
click at [610, 147] on button "Move" at bounding box center [605, 154] width 39 height 14
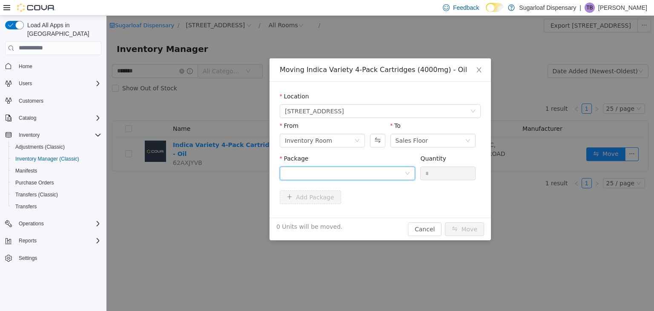
click at [394, 174] on div at bounding box center [345, 172] width 120 height 13
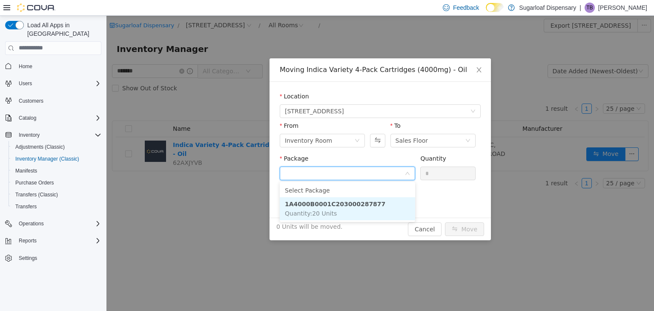
click at [373, 214] on li "1A4000B0001C203000287877 Quantity : 20 Units" at bounding box center [347, 208] width 135 height 23
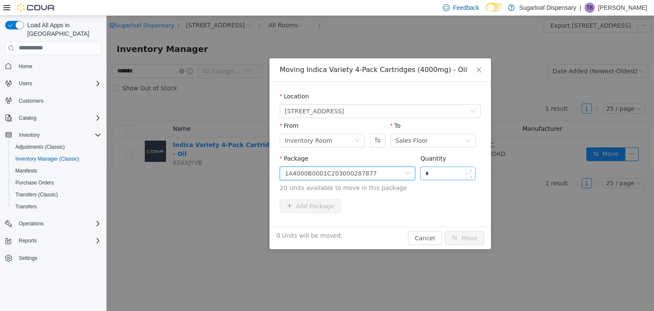
click at [449, 169] on input "*" at bounding box center [447, 172] width 54 height 13
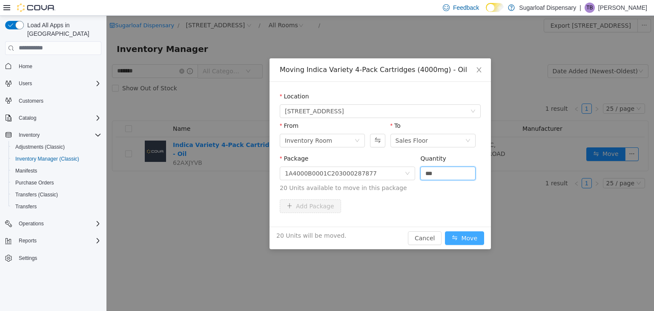
type input "**"
click at [463, 240] on button "Move" at bounding box center [464, 238] width 39 height 14
